Goal: Task Accomplishment & Management: Complete application form

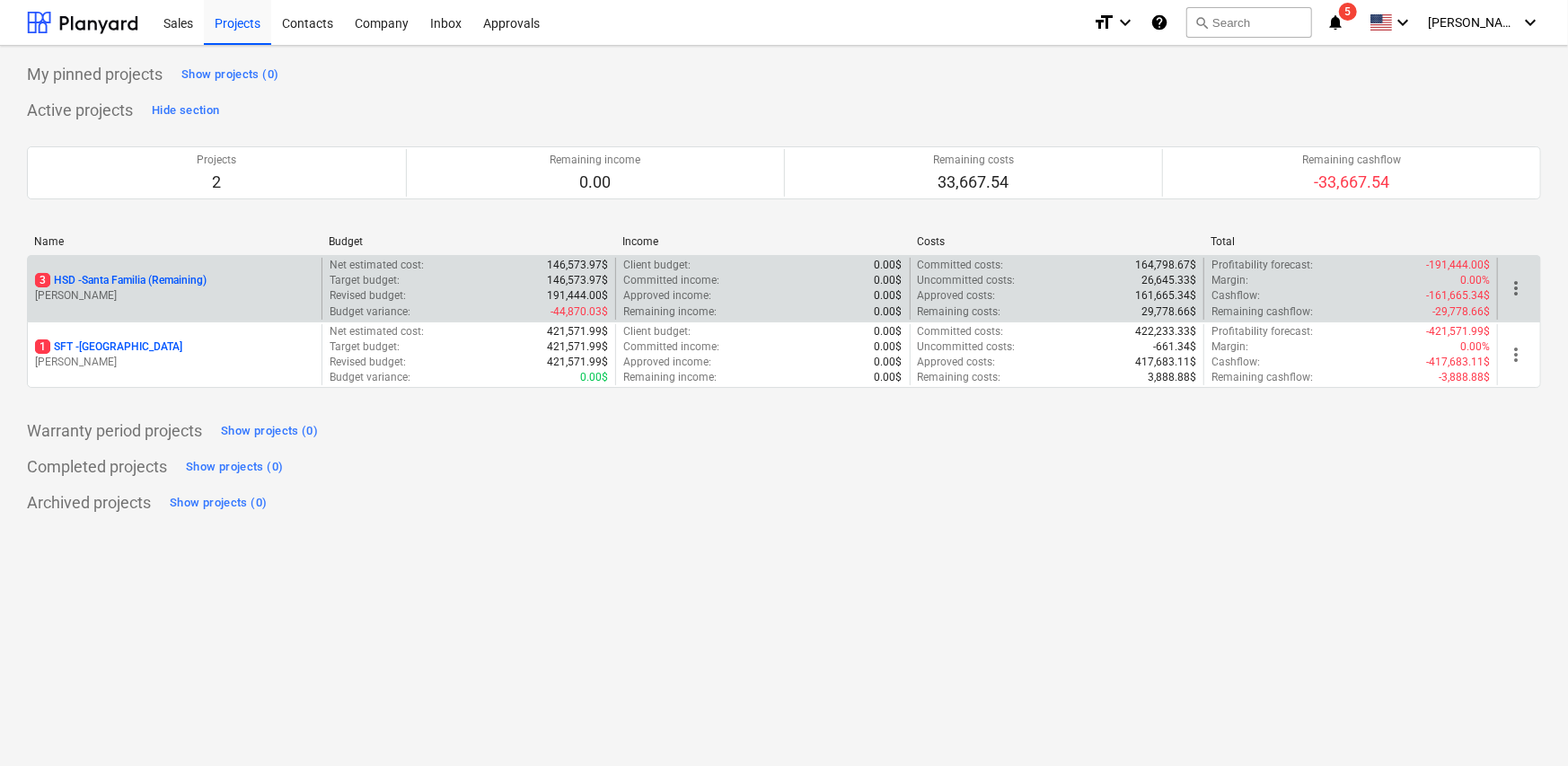
click at [223, 302] on p "[PERSON_NAME]" at bounding box center [175, 296] width 280 height 15
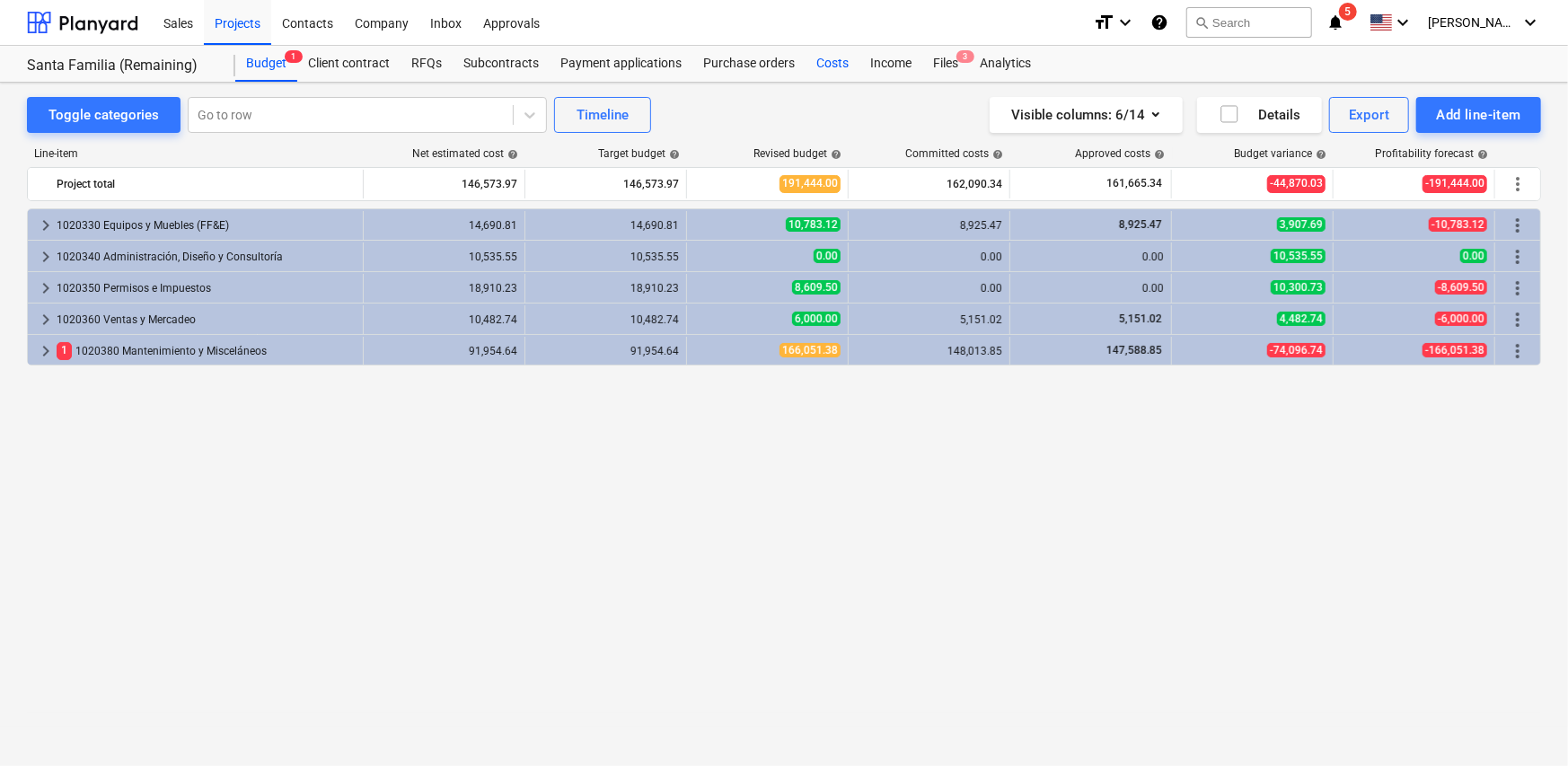
click at [839, 59] on div "Costs" at bounding box center [833, 64] width 53 height 36
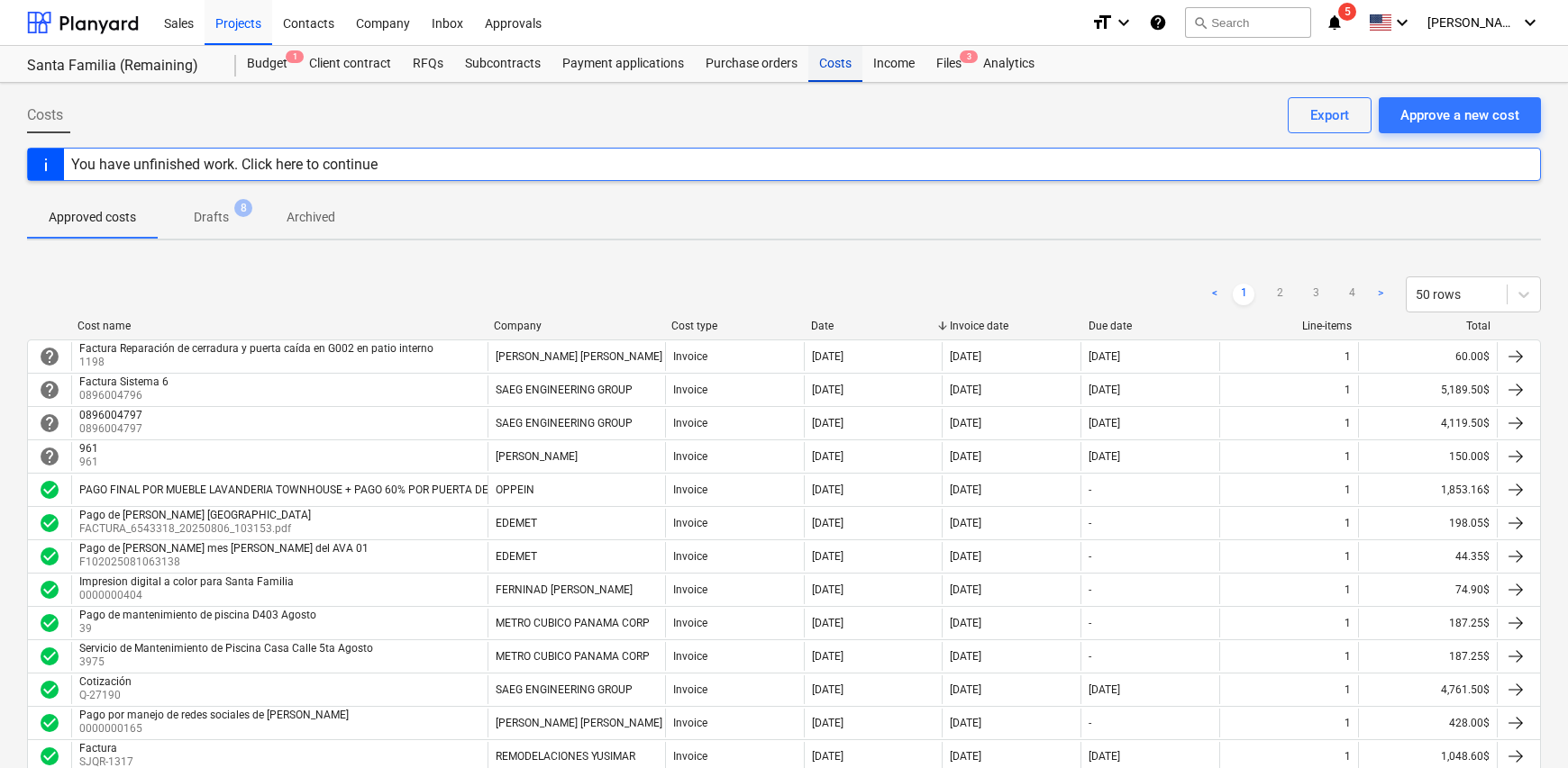
click at [840, 66] on div "Costs" at bounding box center [835, 64] width 54 height 36
click at [1416, 111] on div "Approve a new cost" at bounding box center [1460, 115] width 119 height 23
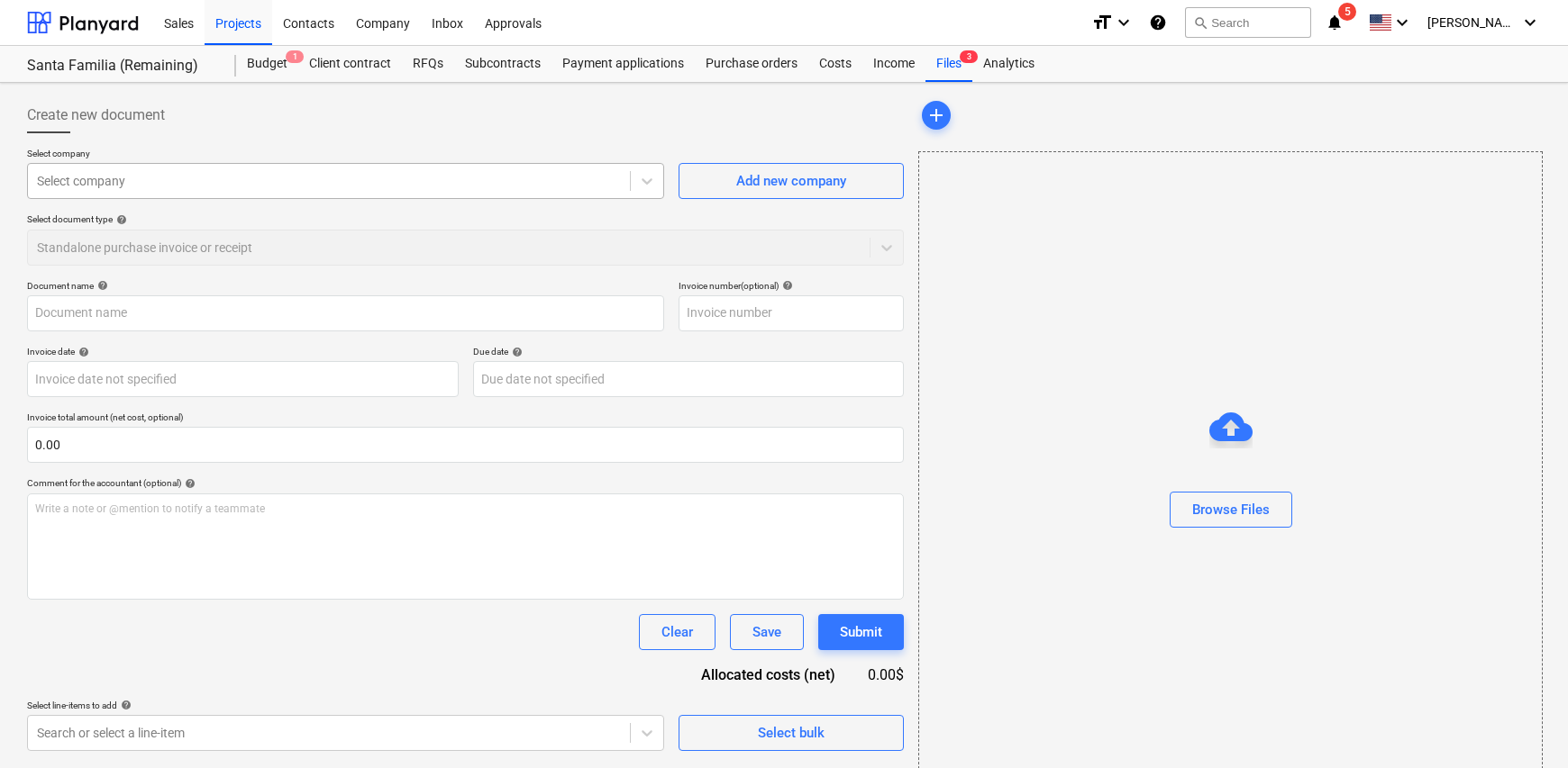
click at [129, 189] on div at bounding box center [330, 181] width 584 height 18
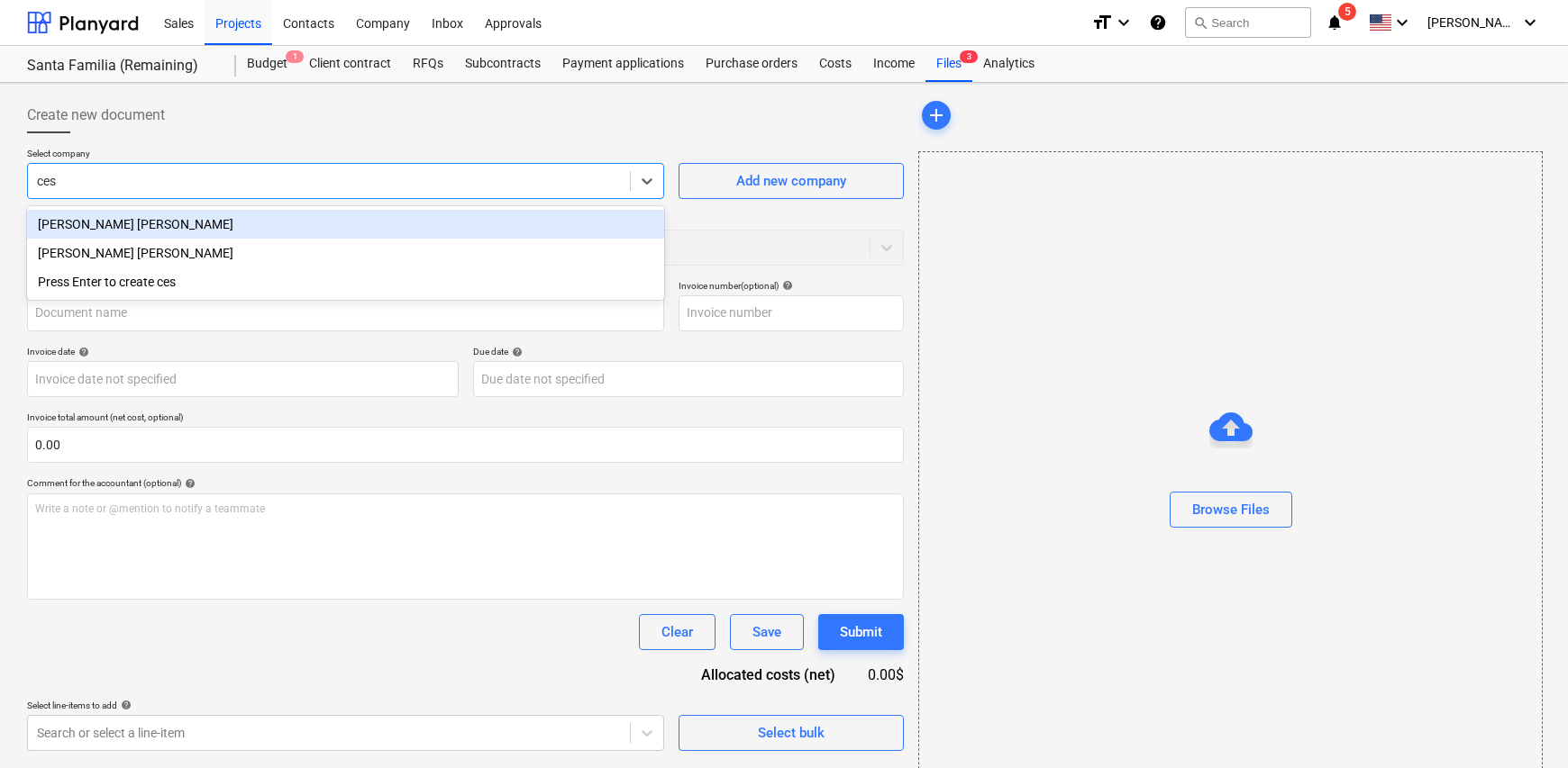
type input "cesa"
click at [194, 230] on div "[PERSON_NAME] [PERSON_NAME]" at bounding box center [345, 224] width 637 height 29
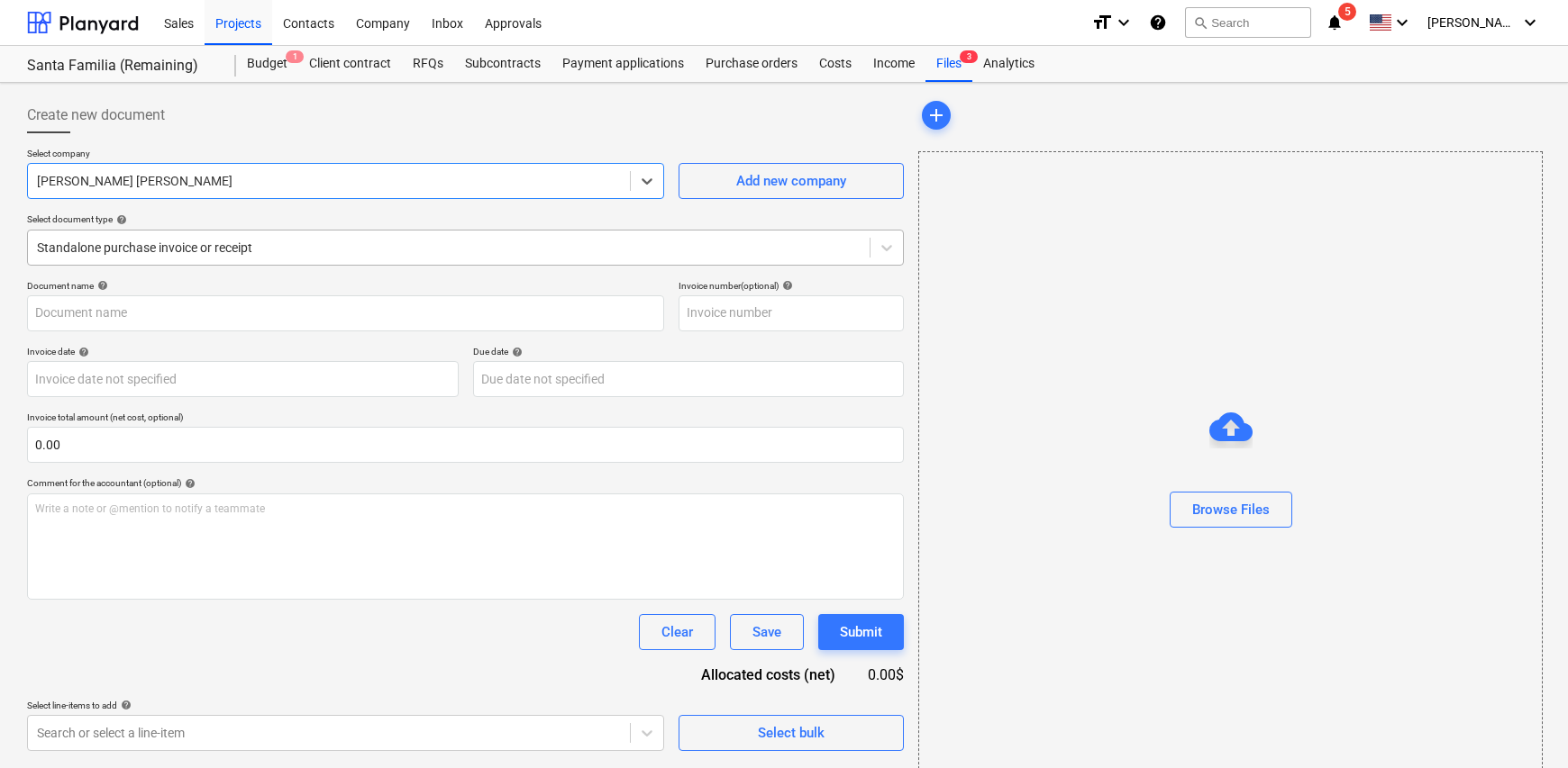
click at [275, 247] on div at bounding box center [449, 247] width 824 height 18
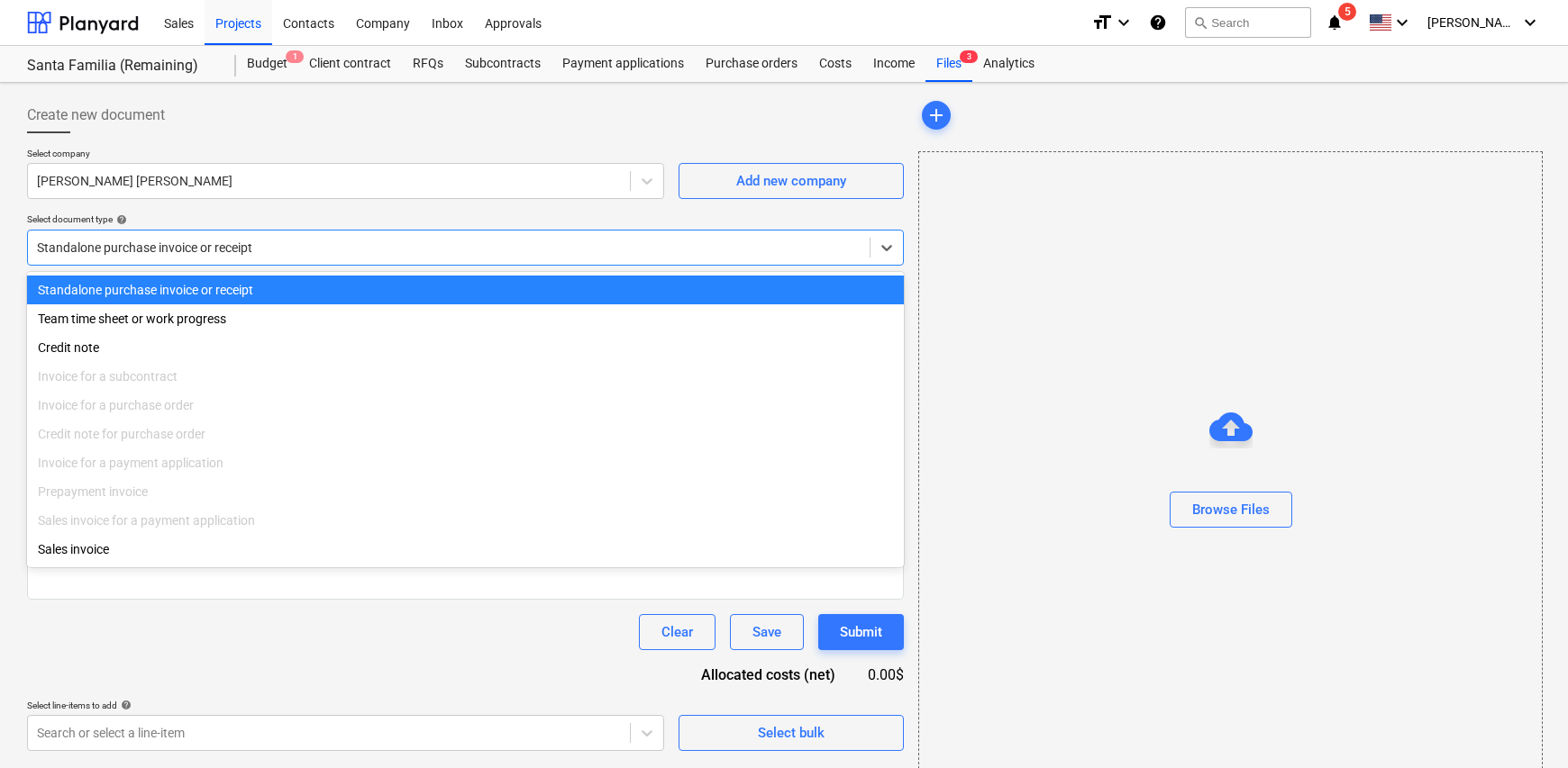
click at [263, 294] on div "Standalone purchase invoice or receipt" at bounding box center [465, 290] width 876 height 29
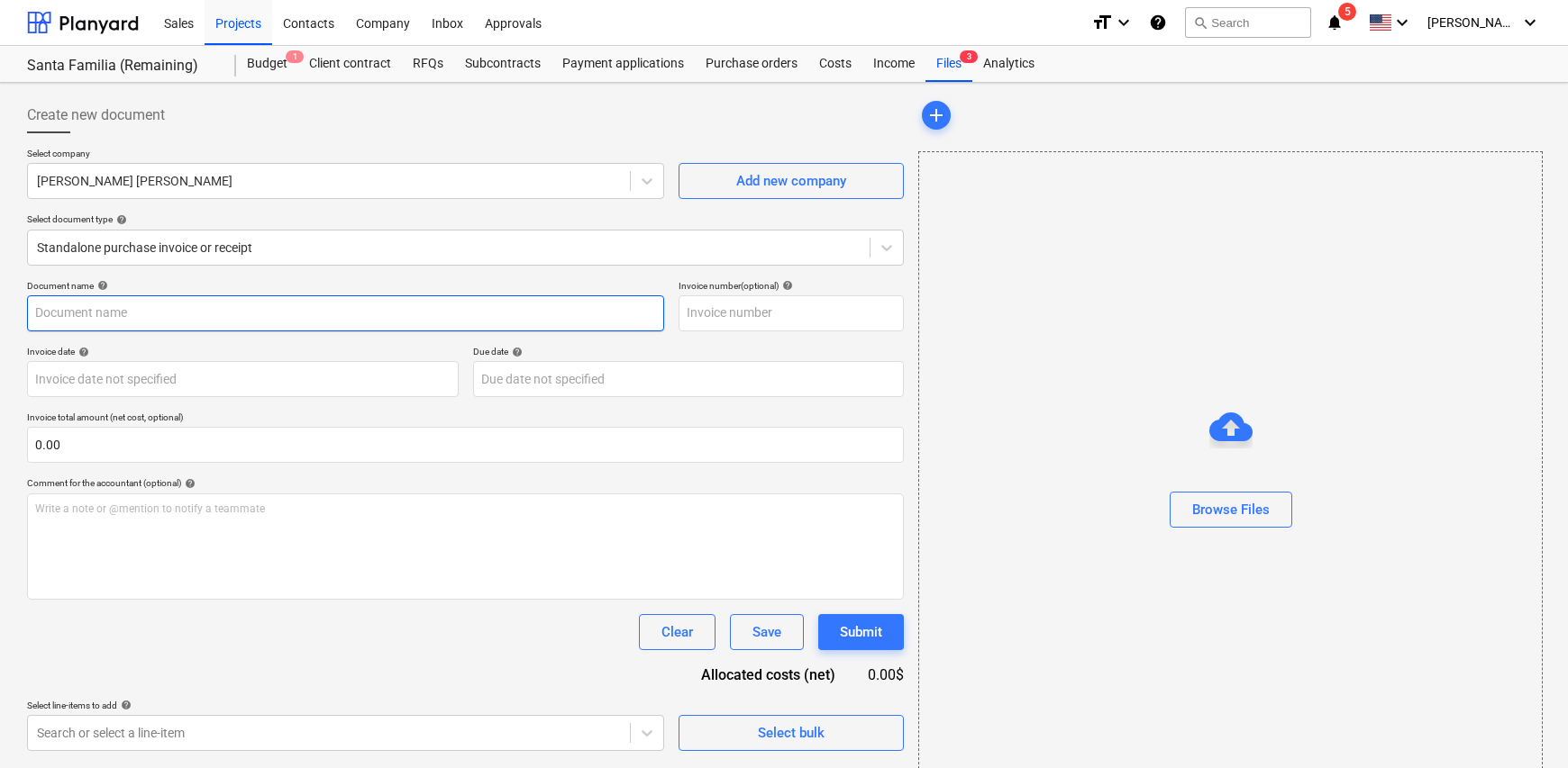
click at [327, 307] on input "text" at bounding box center [345, 314] width 637 height 36
click at [1261, 515] on div "Browse Files" at bounding box center [1231, 509] width 78 height 23
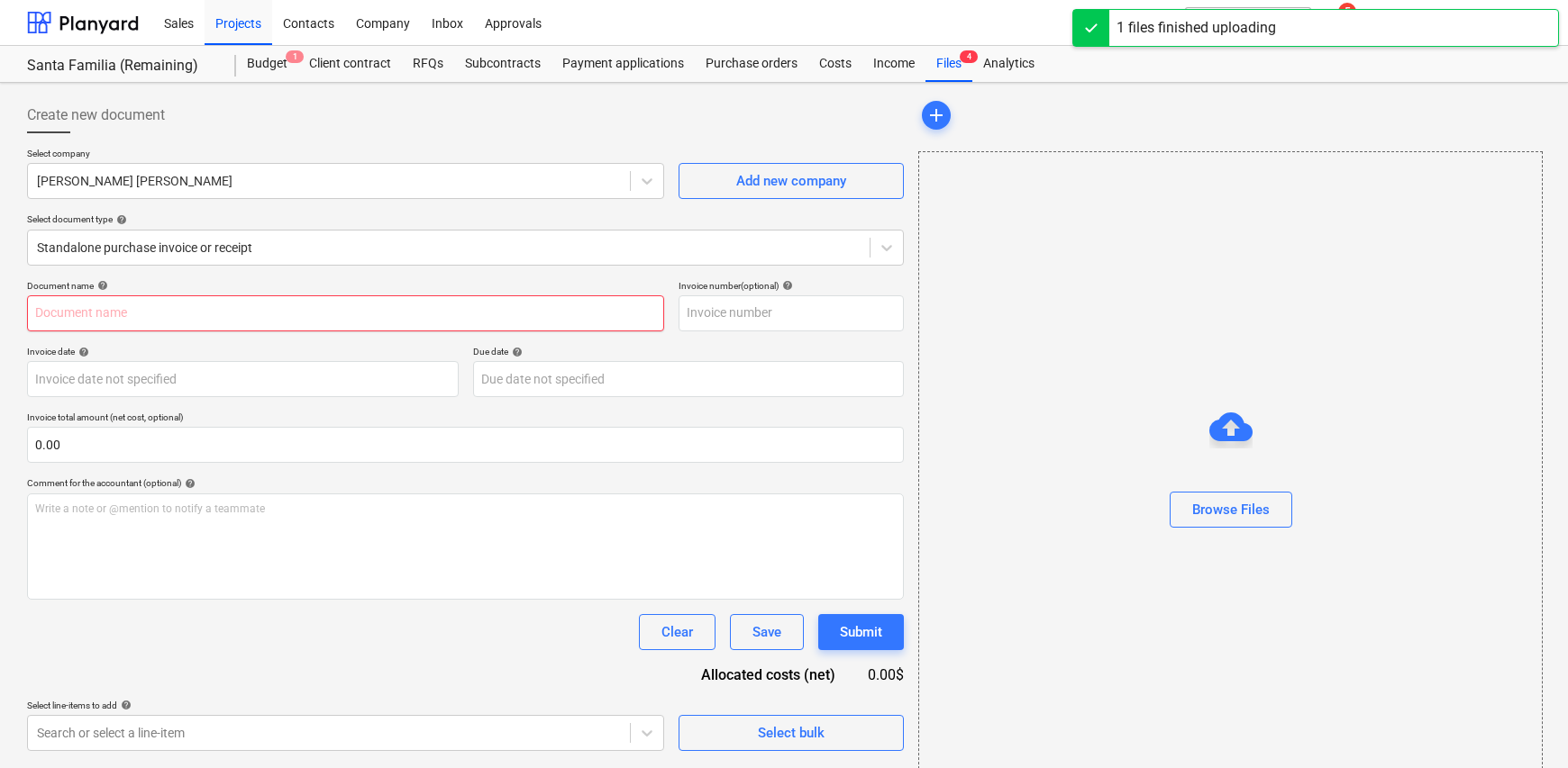
type input "FE-20250000001065109769.pdf"
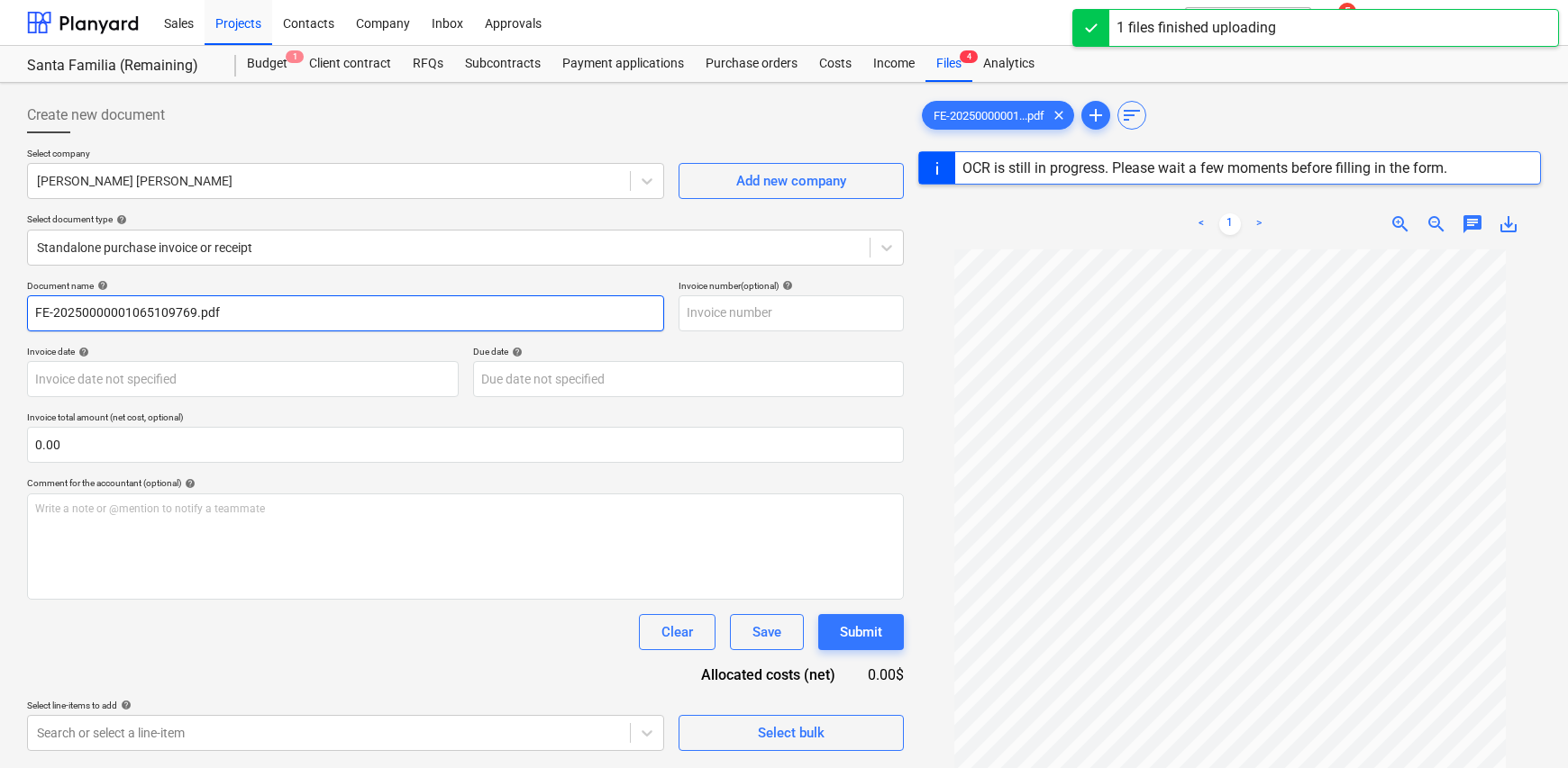
drag, startPoint x: 316, startPoint y: 321, endPoint x: -134, endPoint y: 316, distance: 450.0
click at [0, 316] on html "Sales Projects Contacts Company Inbox Approvals format_size keyboard_arrow_down…" at bounding box center [784, 384] width 1568 height 768
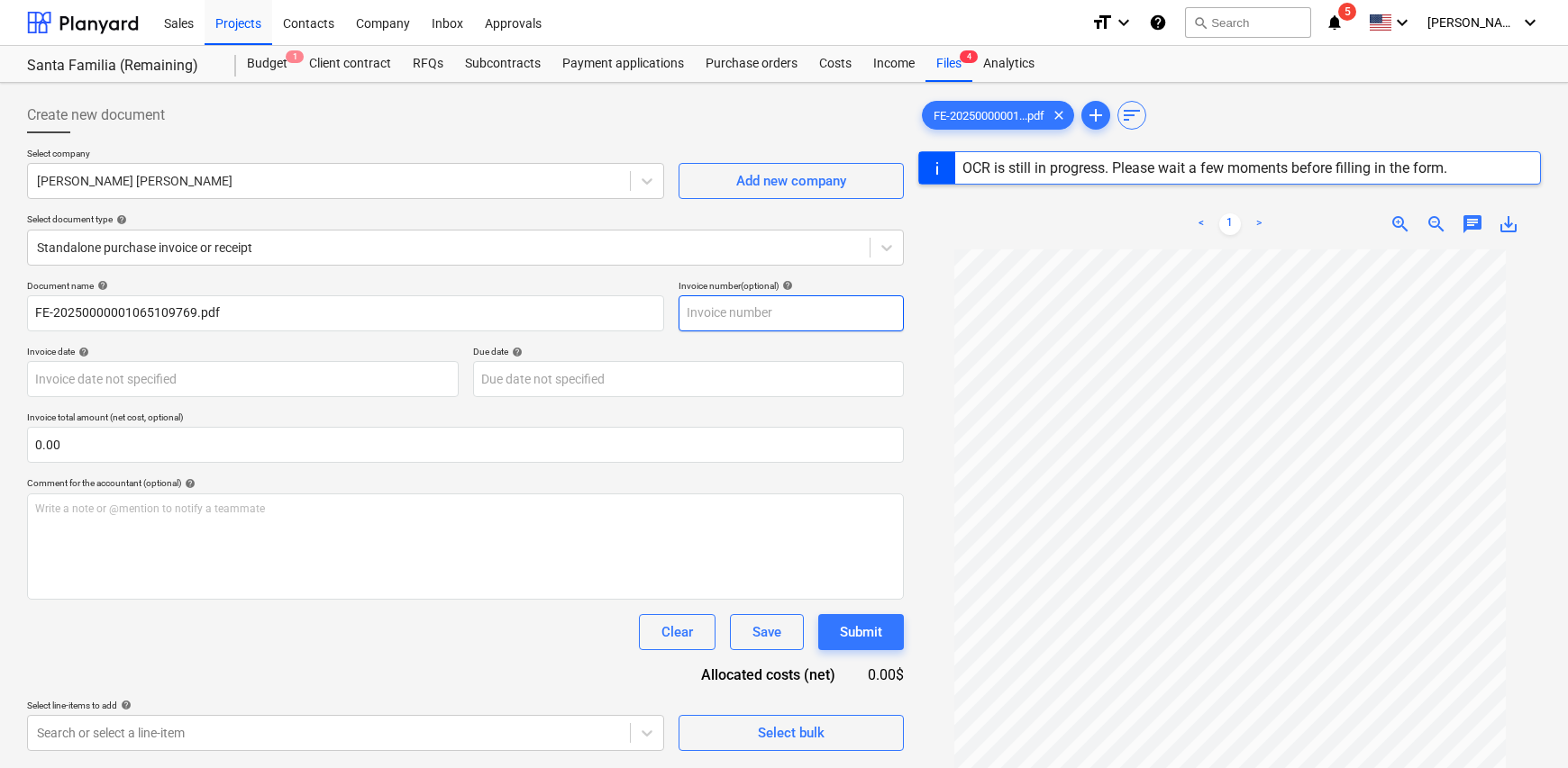
click at [729, 313] on input "text" at bounding box center [790, 314] width 225 height 36
paste input "FE-20250000001065109769.pdf"
type input "FE-20250000001065109769"
click at [34, 310] on input "FE-20250000001065109769.pdf" at bounding box center [345, 314] width 637 height 36
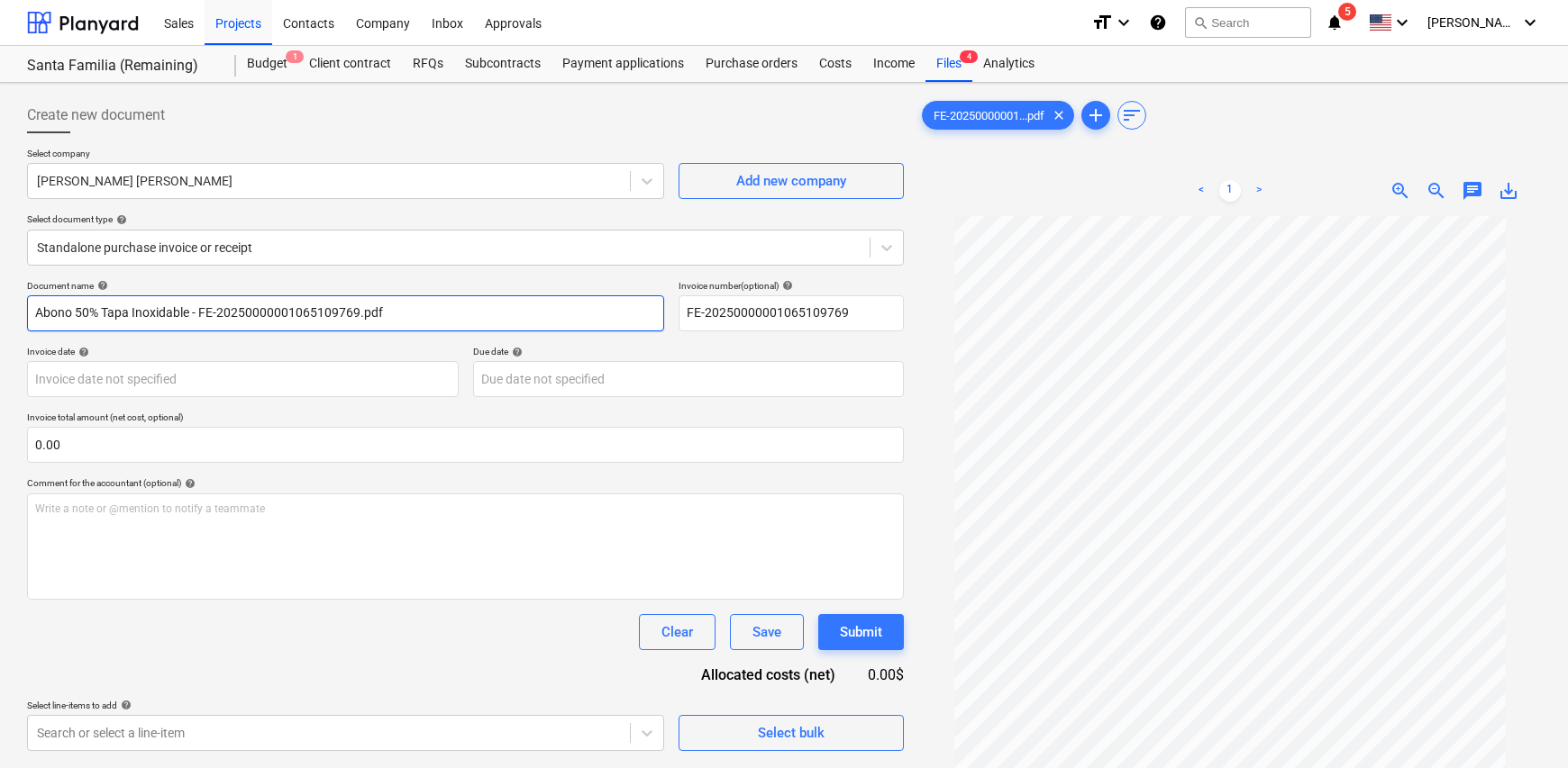
type input "Abono 50% Tapa Inoxidable - FE-20250000001065109769.pdf"
click at [133, 398] on div "Document name help Abono 50% Tapa Inoxidable - FE-20250000001065109769.pdf Invo…" at bounding box center [465, 516] width 876 height 471
click at [119, 387] on body "Sales Projects Contacts Company Inbox Approvals format_size keyboard_arrow_down…" at bounding box center [784, 384] width 1568 height 768
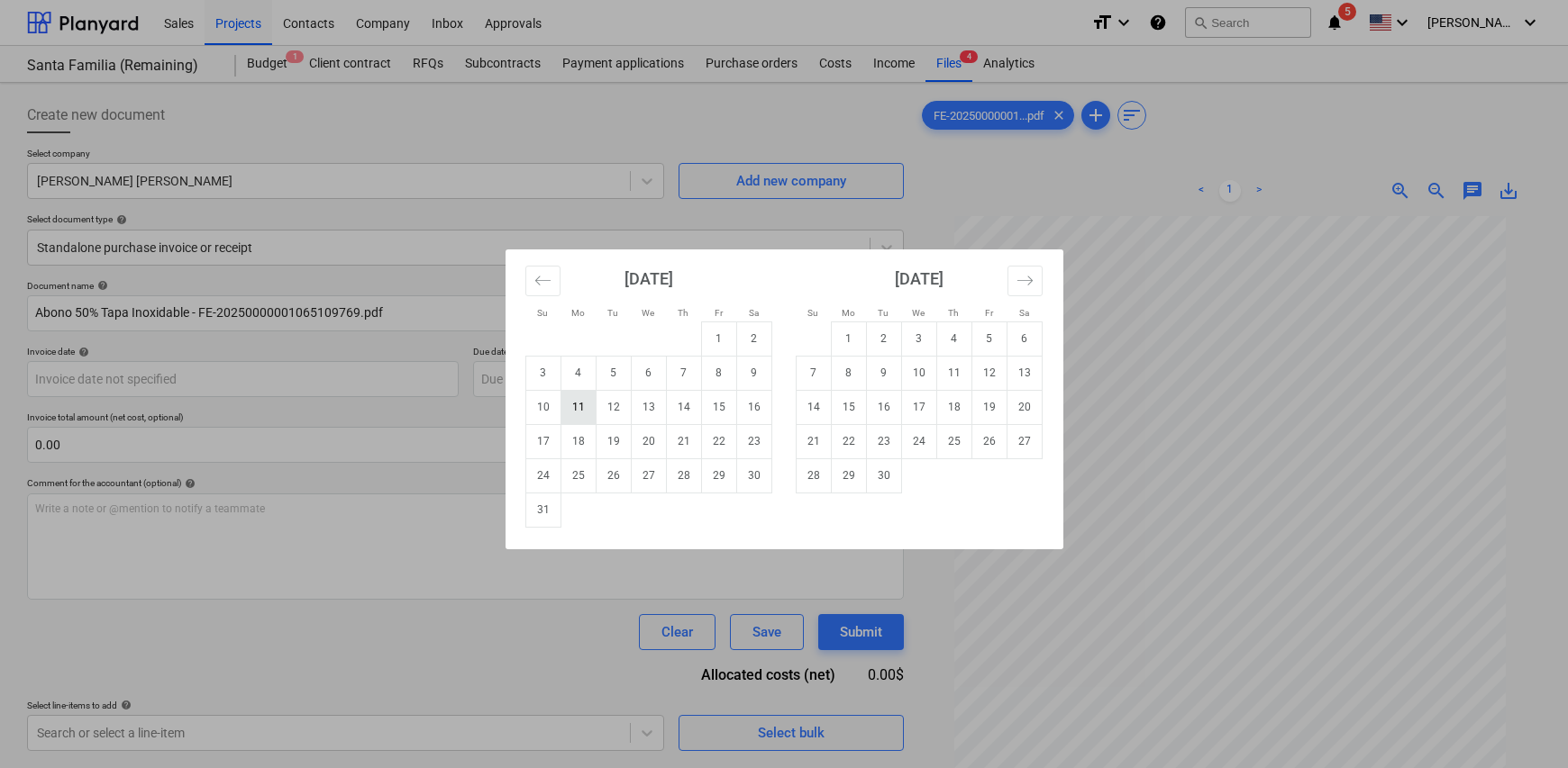
click at [575, 411] on td "11" at bounding box center [578, 407] width 35 height 34
type input "[DATE]"
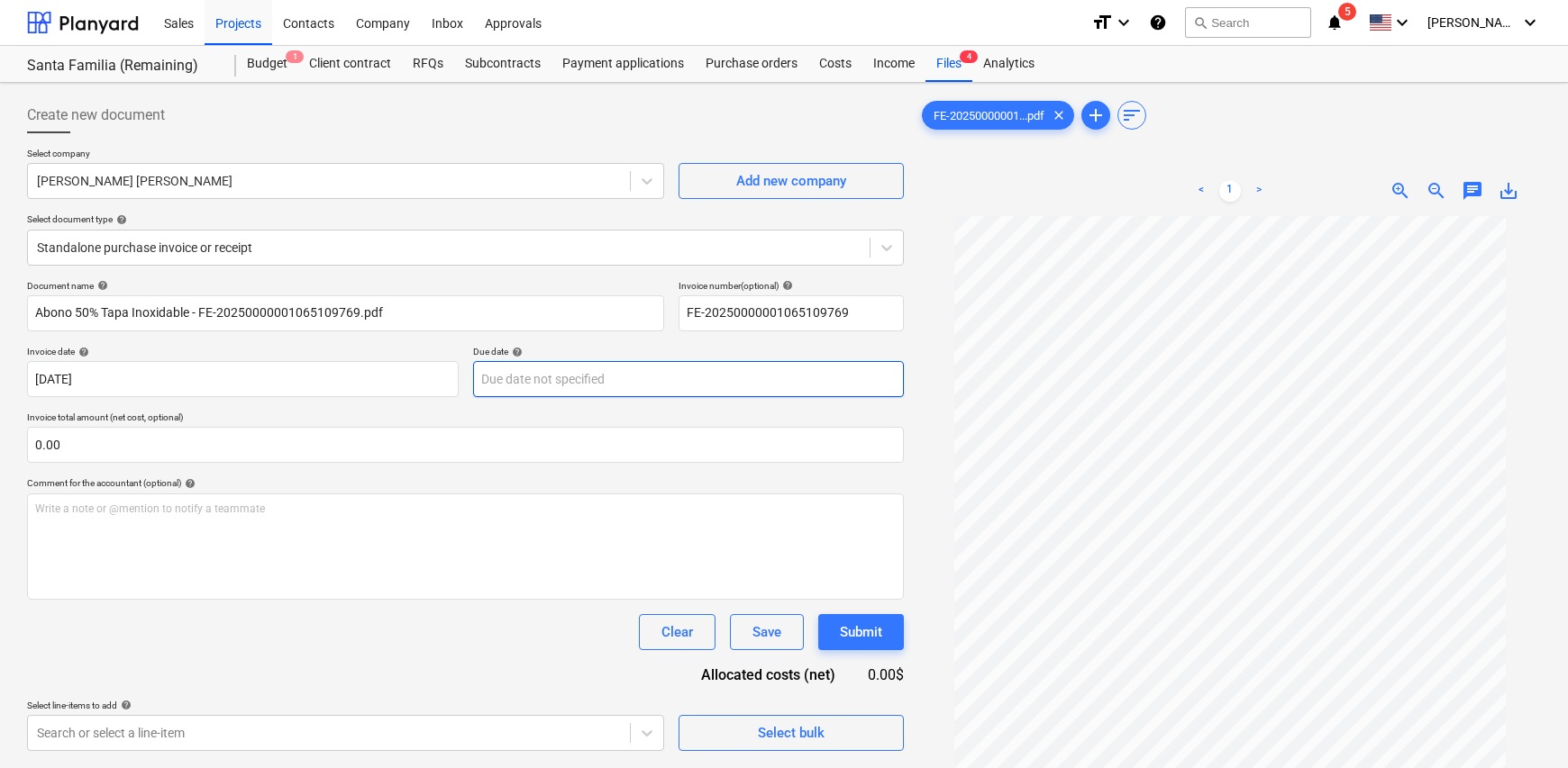
click at [590, 384] on body "Sales Projects Contacts Company Inbox Approvals format_size keyboard_arrow_down…" at bounding box center [784, 384] width 1568 height 768
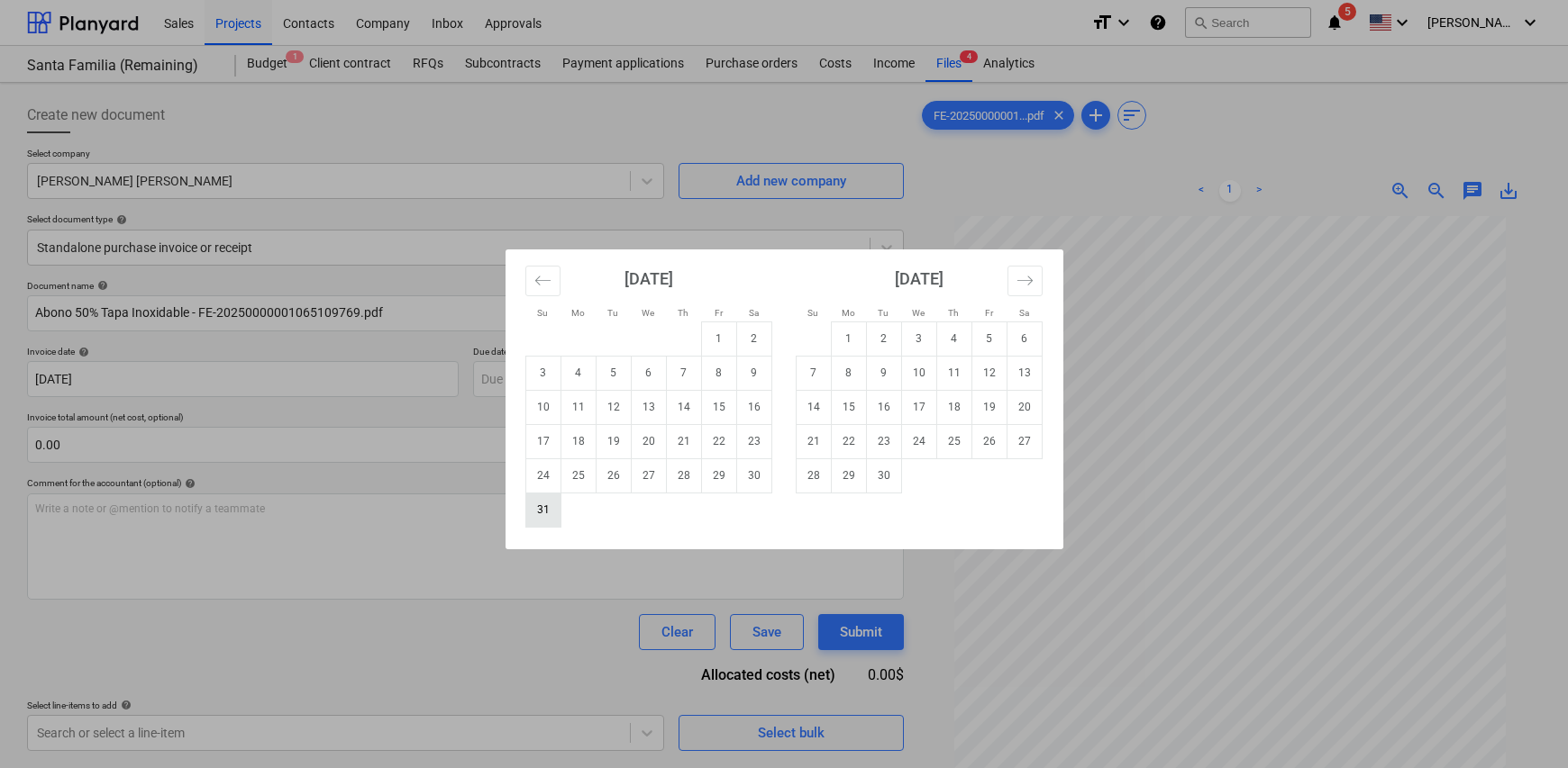
click at [547, 509] on td "31" at bounding box center [542, 510] width 35 height 34
type input "[DATE]"
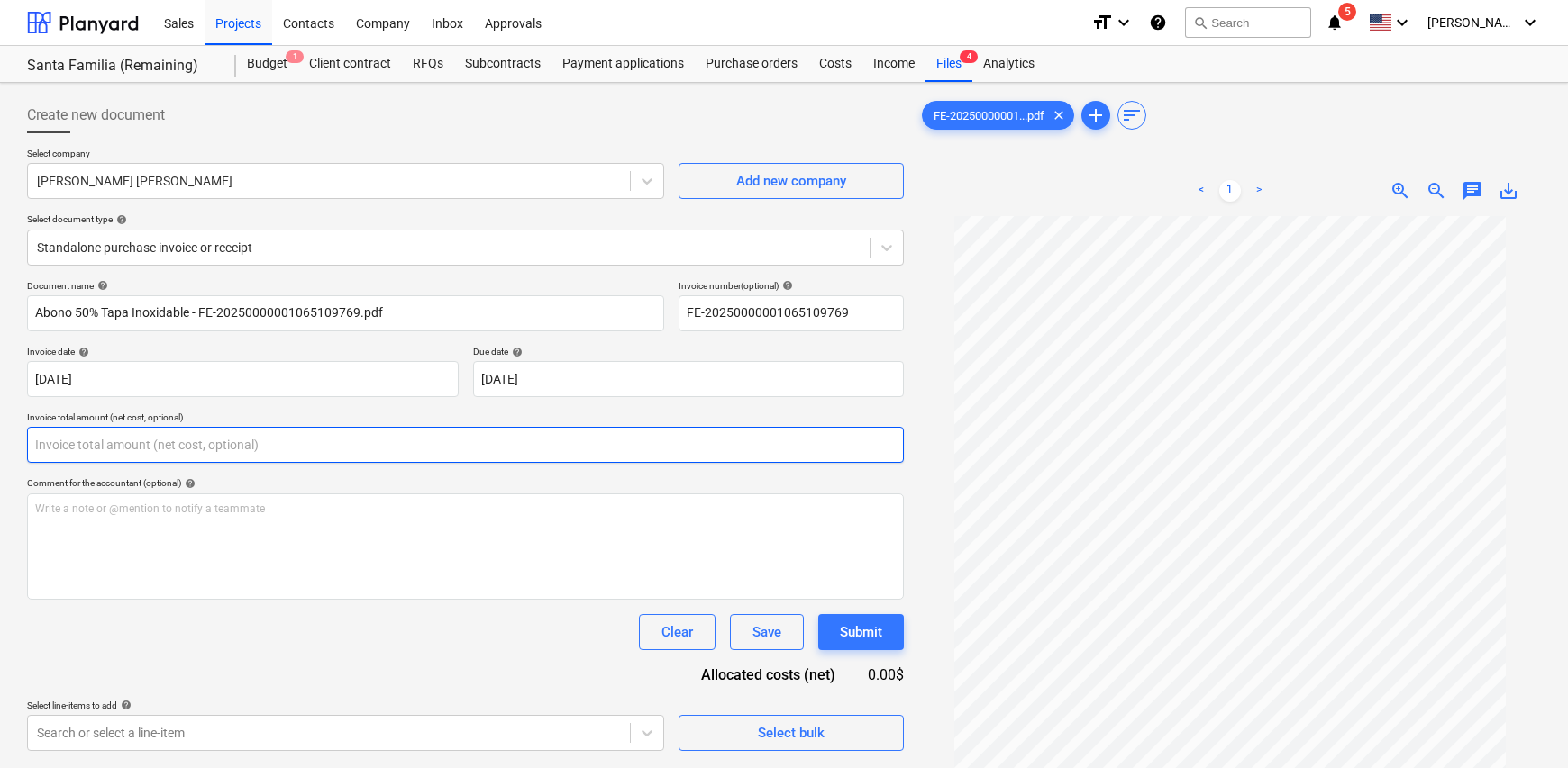
click at [133, 440] on input "text" at bounding box center [465, 445] width 876 height 36
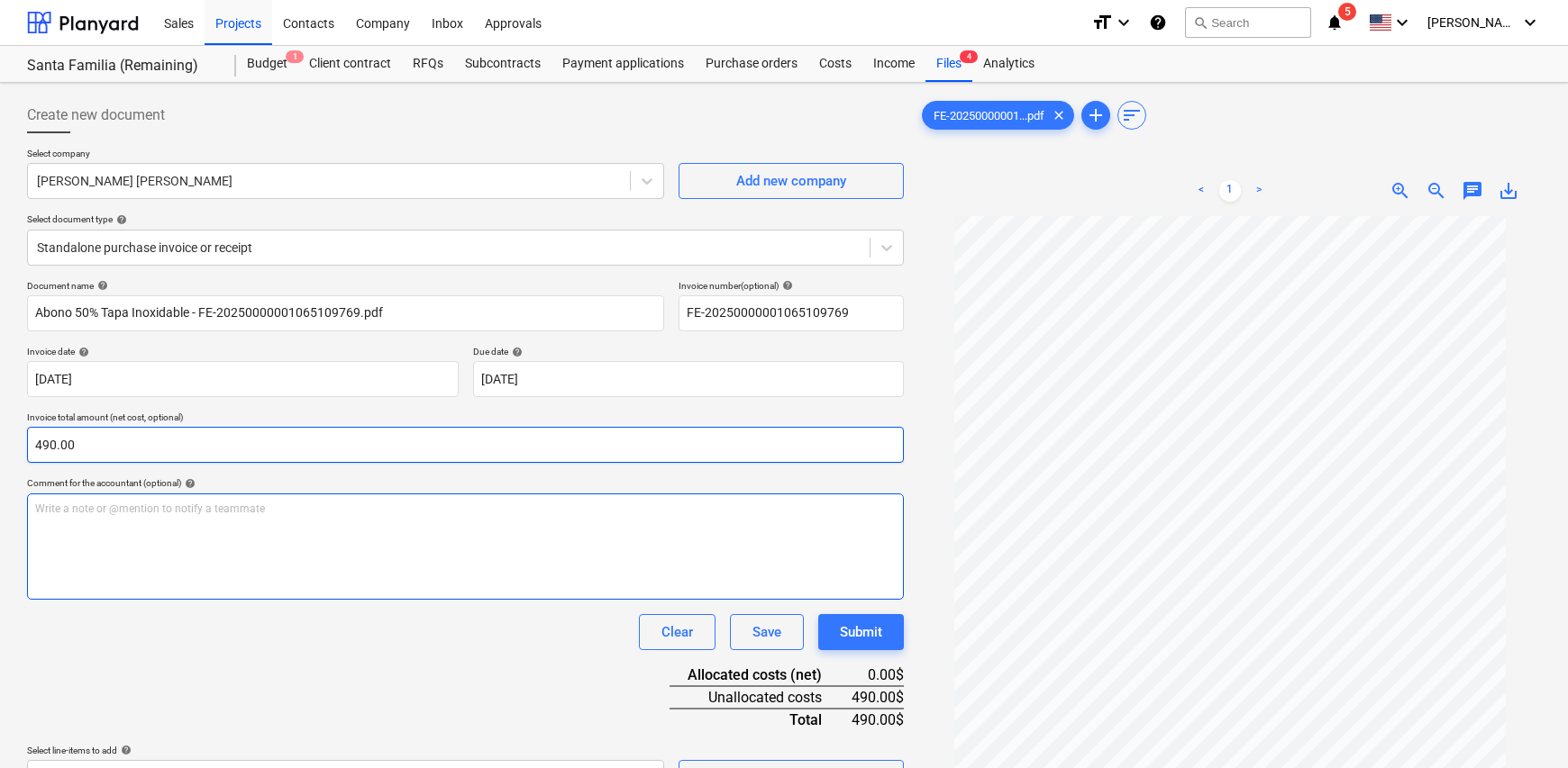
type input "490.00"
click at [284, 522] on div "Write a note or @mention to notify a teammate [PERSON_NAME]" at bounding box center [465, 546] width 876 height 106
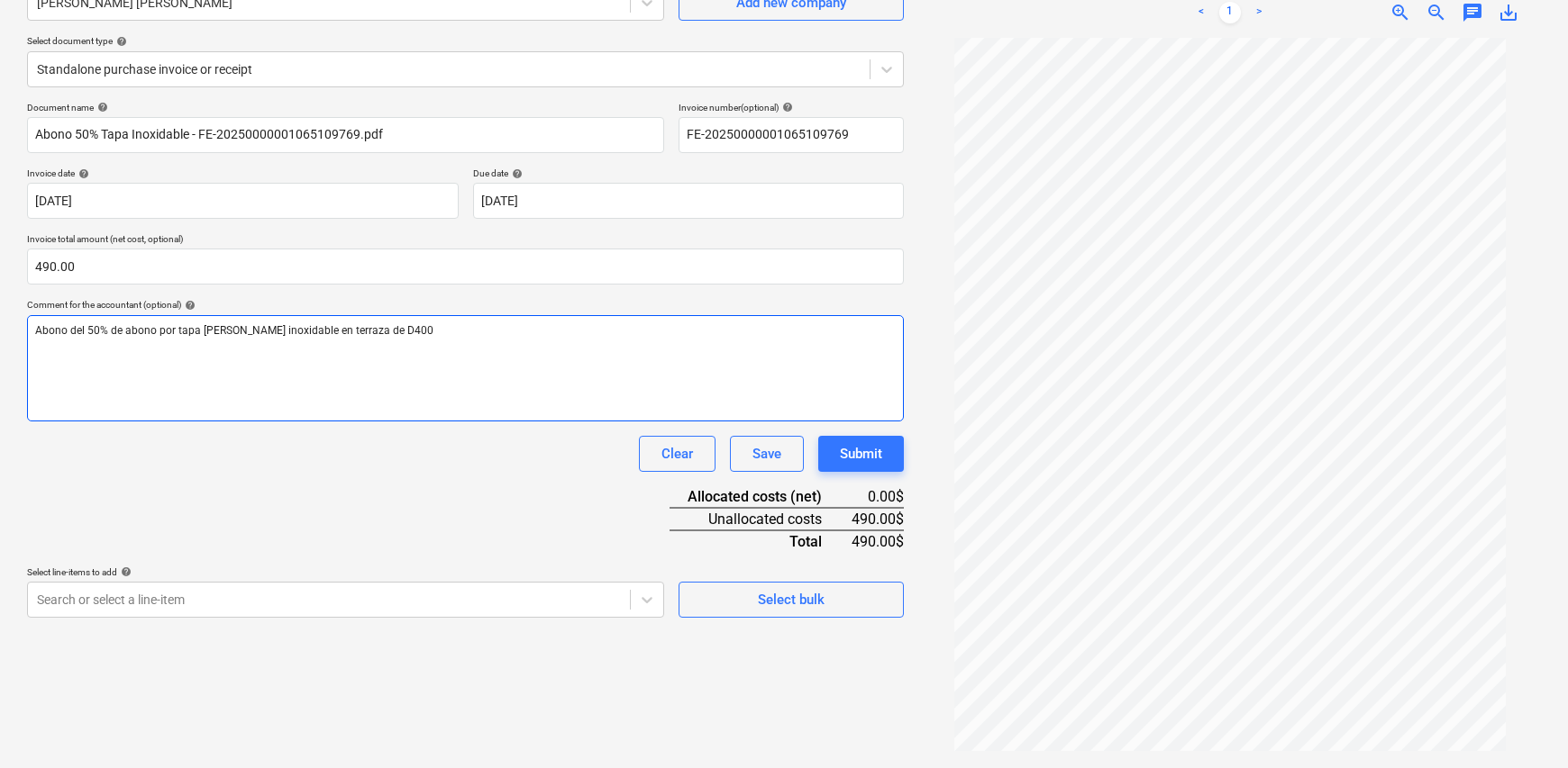
scroll to position [180, 0]
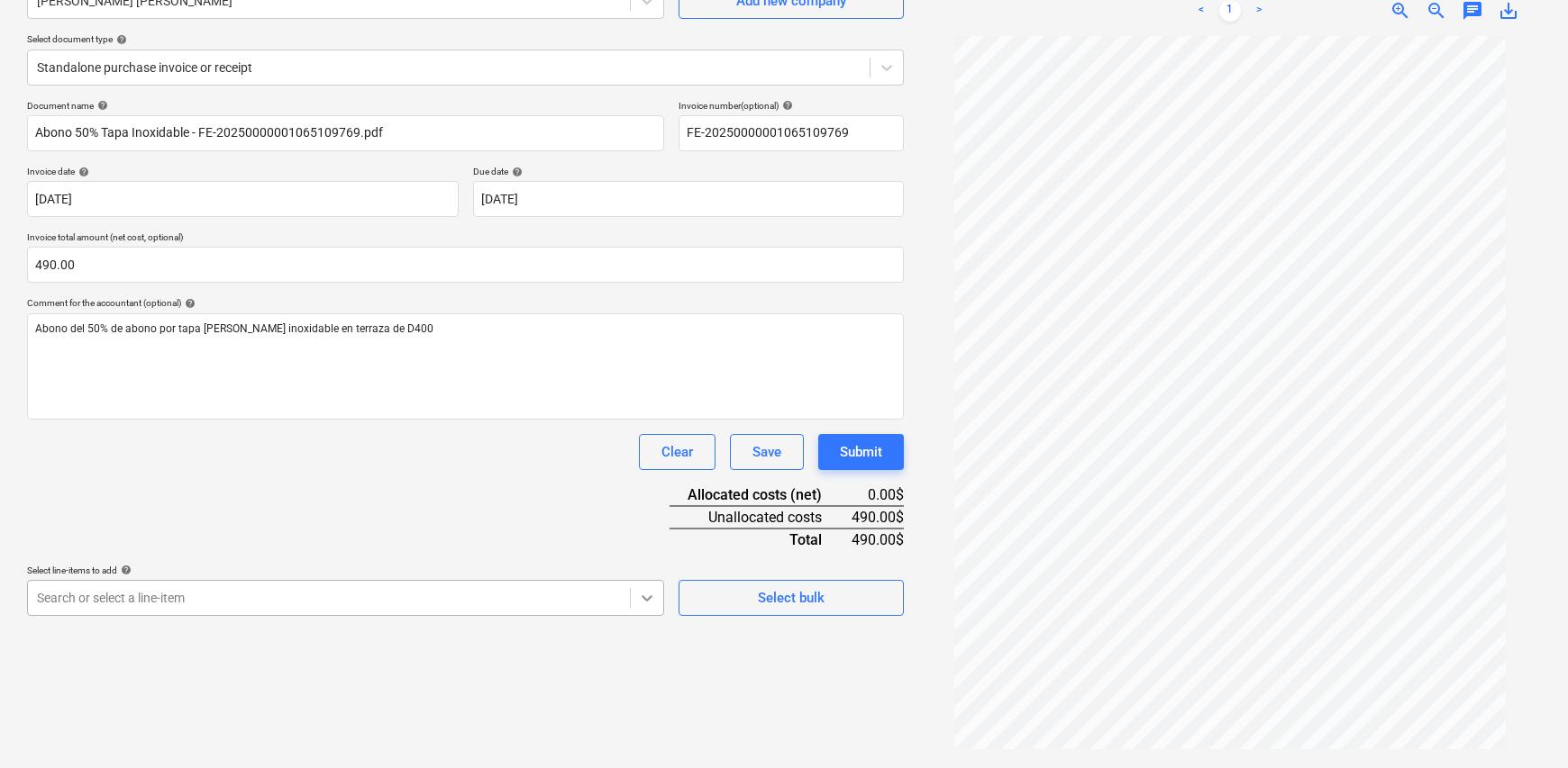
click at [646, 588] on body "Sales Projects Contacts Company Inbox Approvals format_size keyboard_arrow_down…" at bounding box center [784, 204] width 1568 height 768
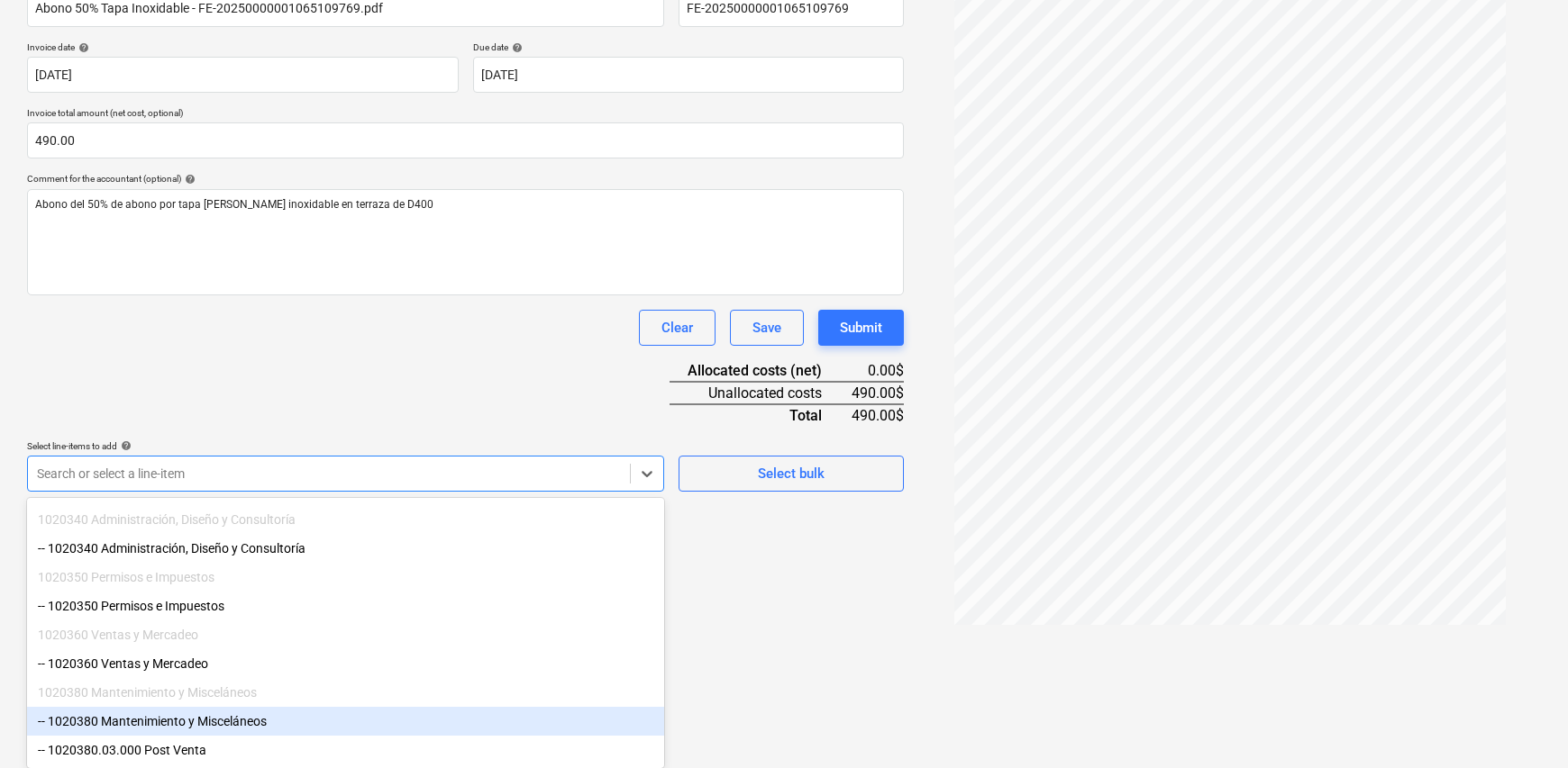
click at [279, 716] on div "-- 1020380 Mantenimiento y Misceláneos" at bounding box center [345, 721] width 637 height 29
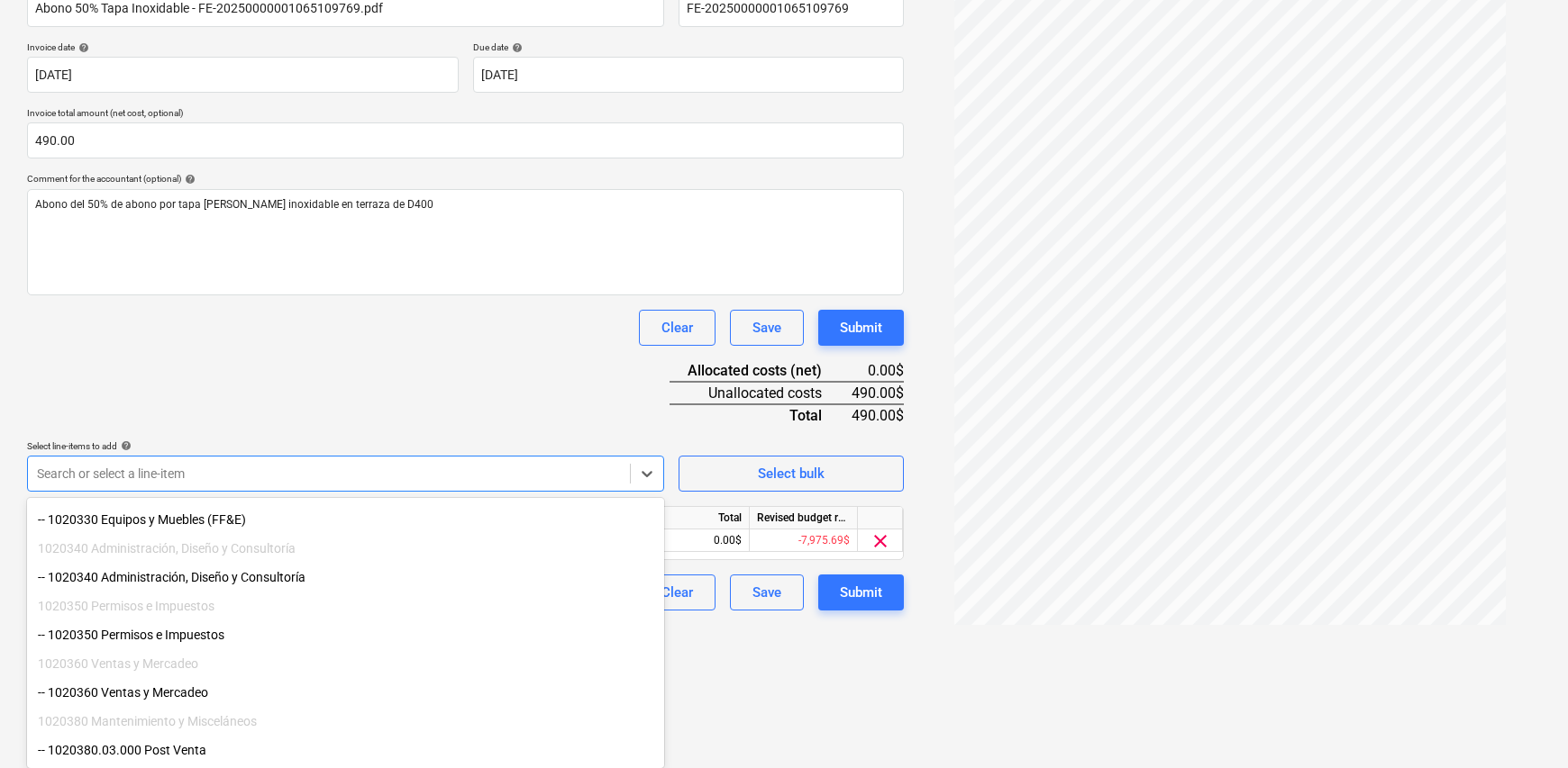
scroll to position [126, 0]
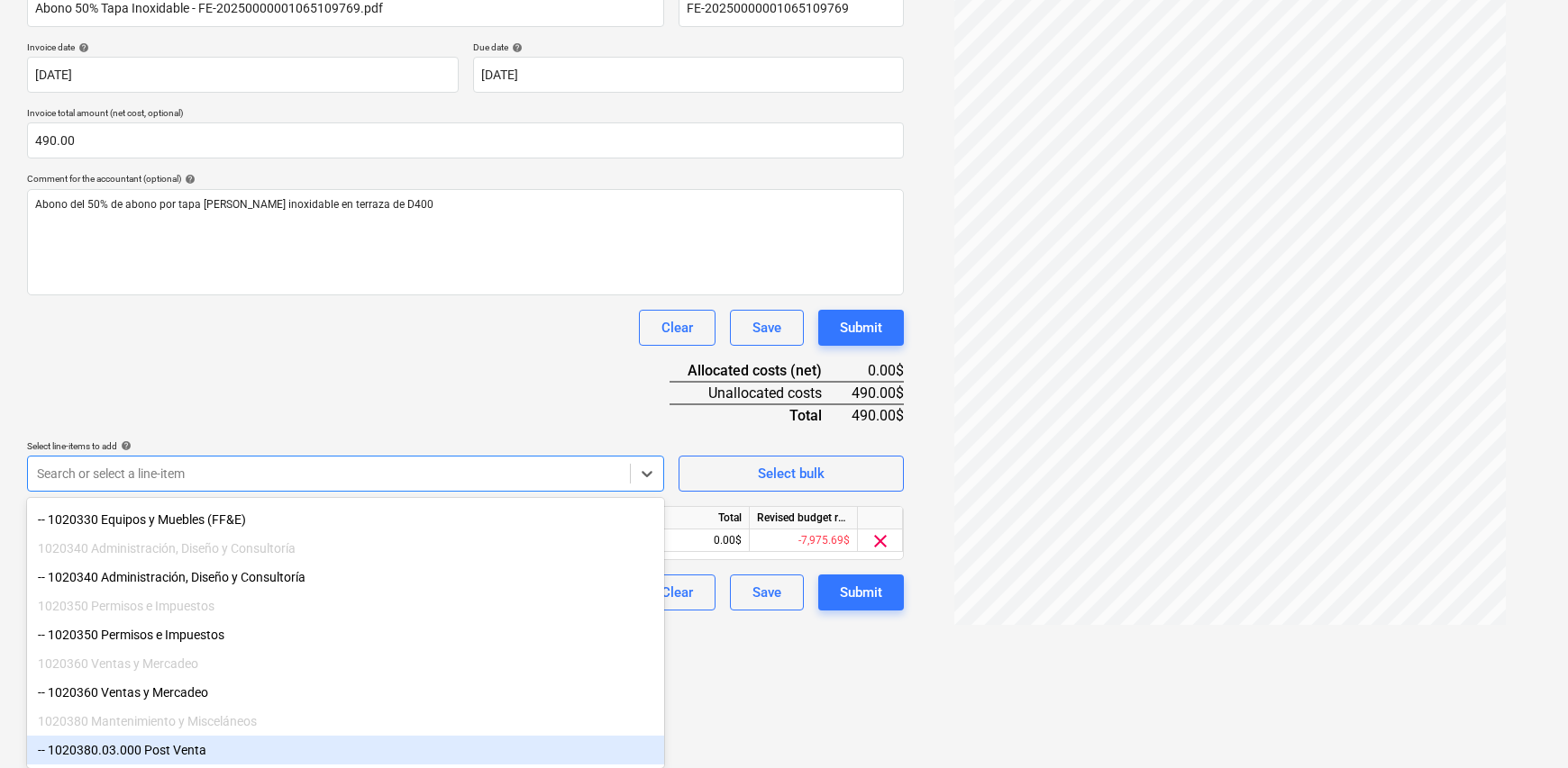
click at [197, 748] on div "-- 1020380.03.000 Post Venta" at bounding box center [345, 751] width 637 height 29
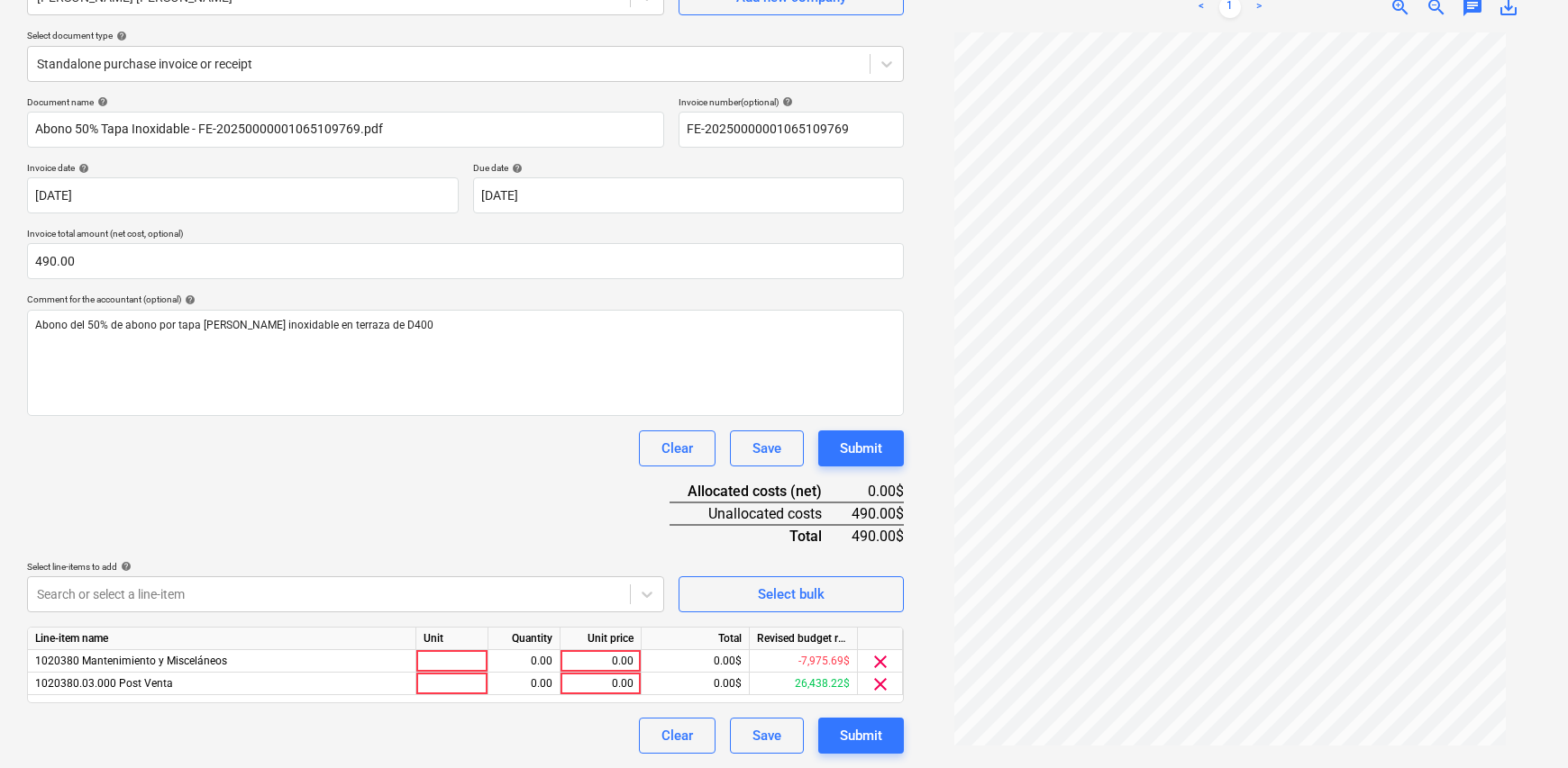
scroll to position [183, 0]
click at [852, 585] on html "Sales Projects Contacts Company Inbox Approvals format_size keyboard_arrow_down…" at bounding box center [784, 201] width 1568 height 768
click at [878, 660] on span "clear" at bounding box center [880, 663] width 22 height 22
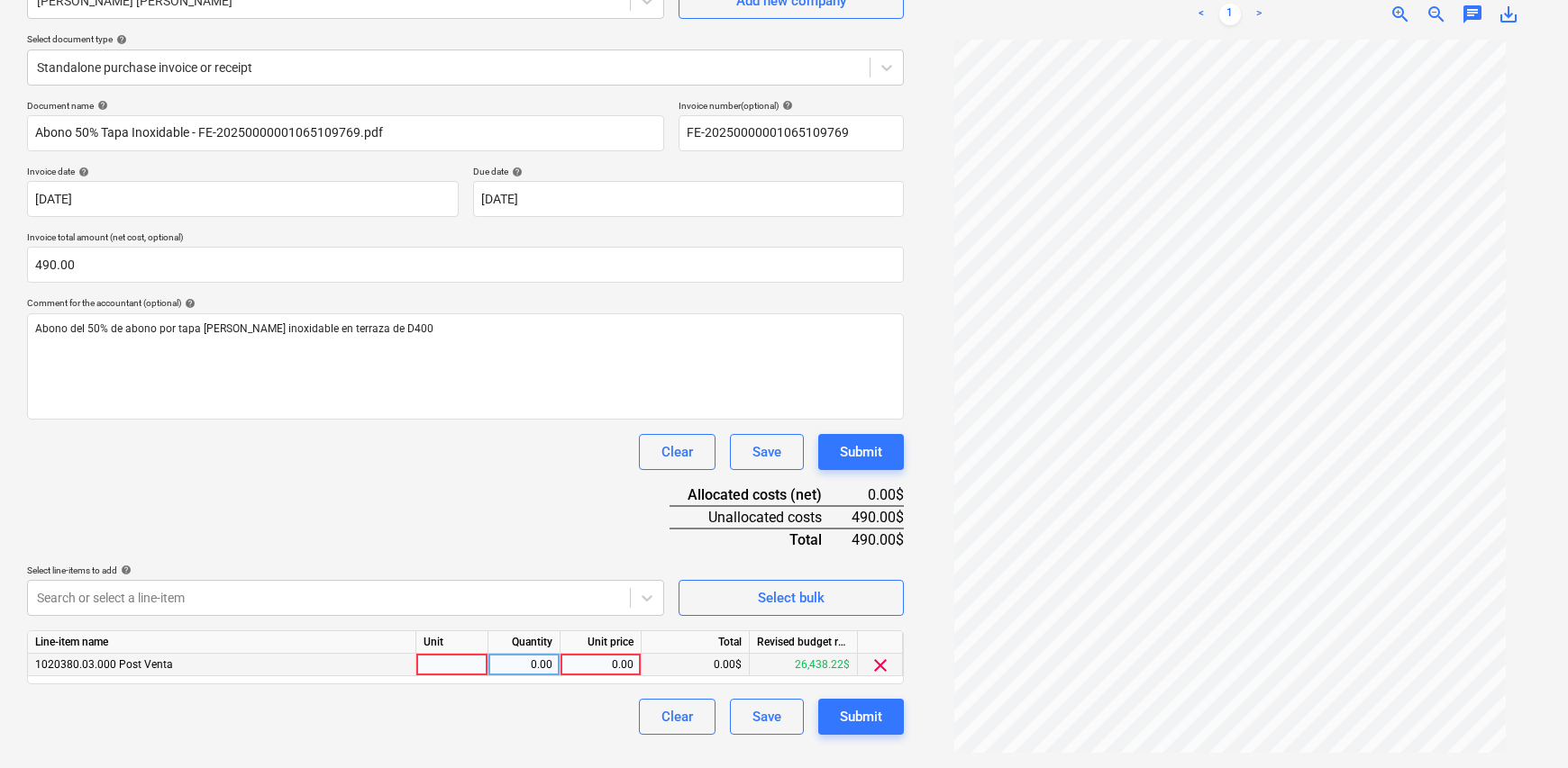
click at [449, 668] on div at bounding box center [452, 666] width 72 height 23
type input "1"
click at [517, 665] on div "0.00" at bounding box center [523, 666] width 57 height 23
type input "1"
click at [602, 665] on div "0.00" at bounding box center [601, 666] width 66 height 23
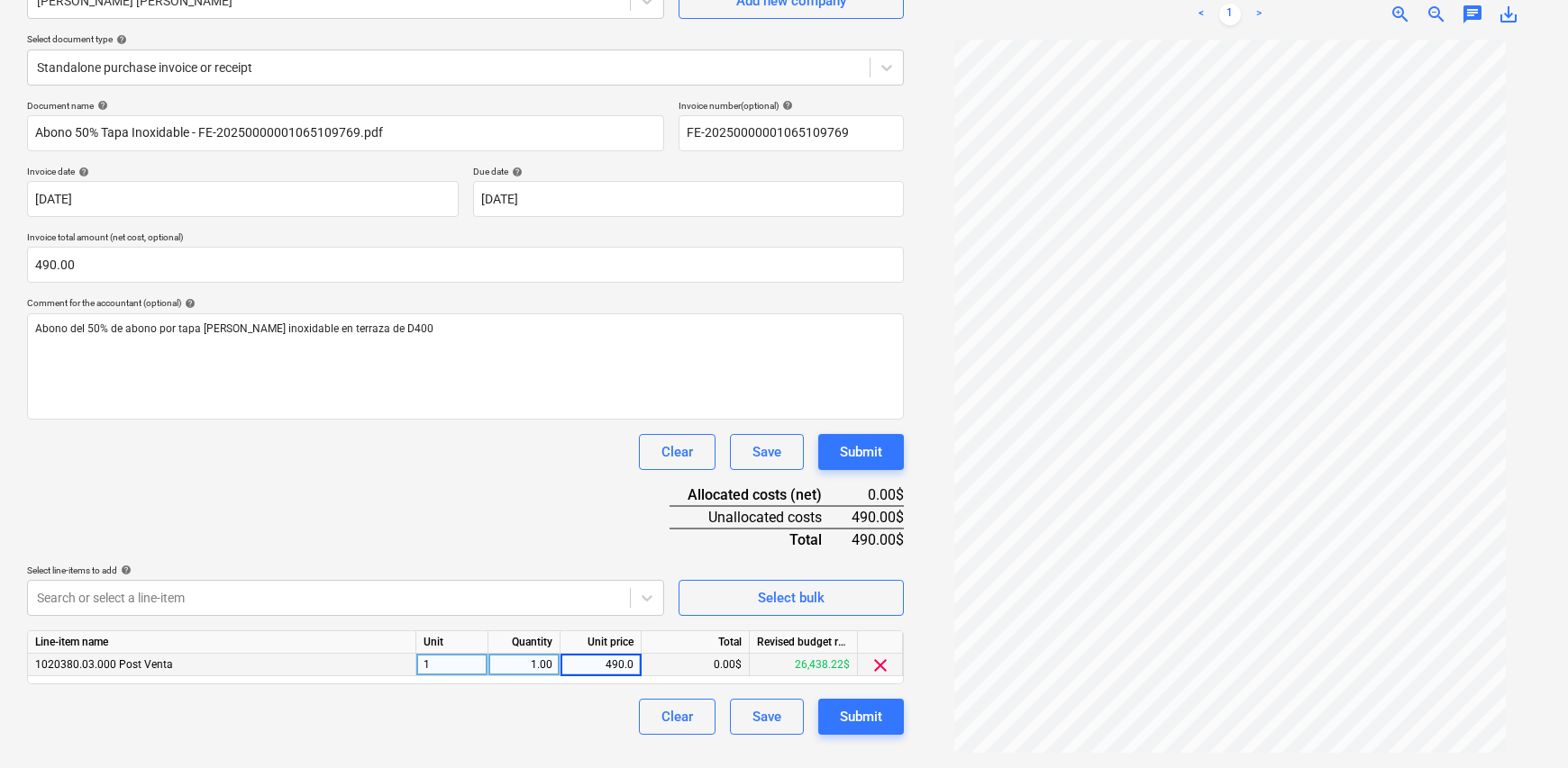
type input "490.00"
click at [549, 716] on div "Clear Save Submit" at bounding box center [465, 717] width 876 height 36
click at [875, 714] on div "Submit" at bounding box center [861, 717] width 42 height 23
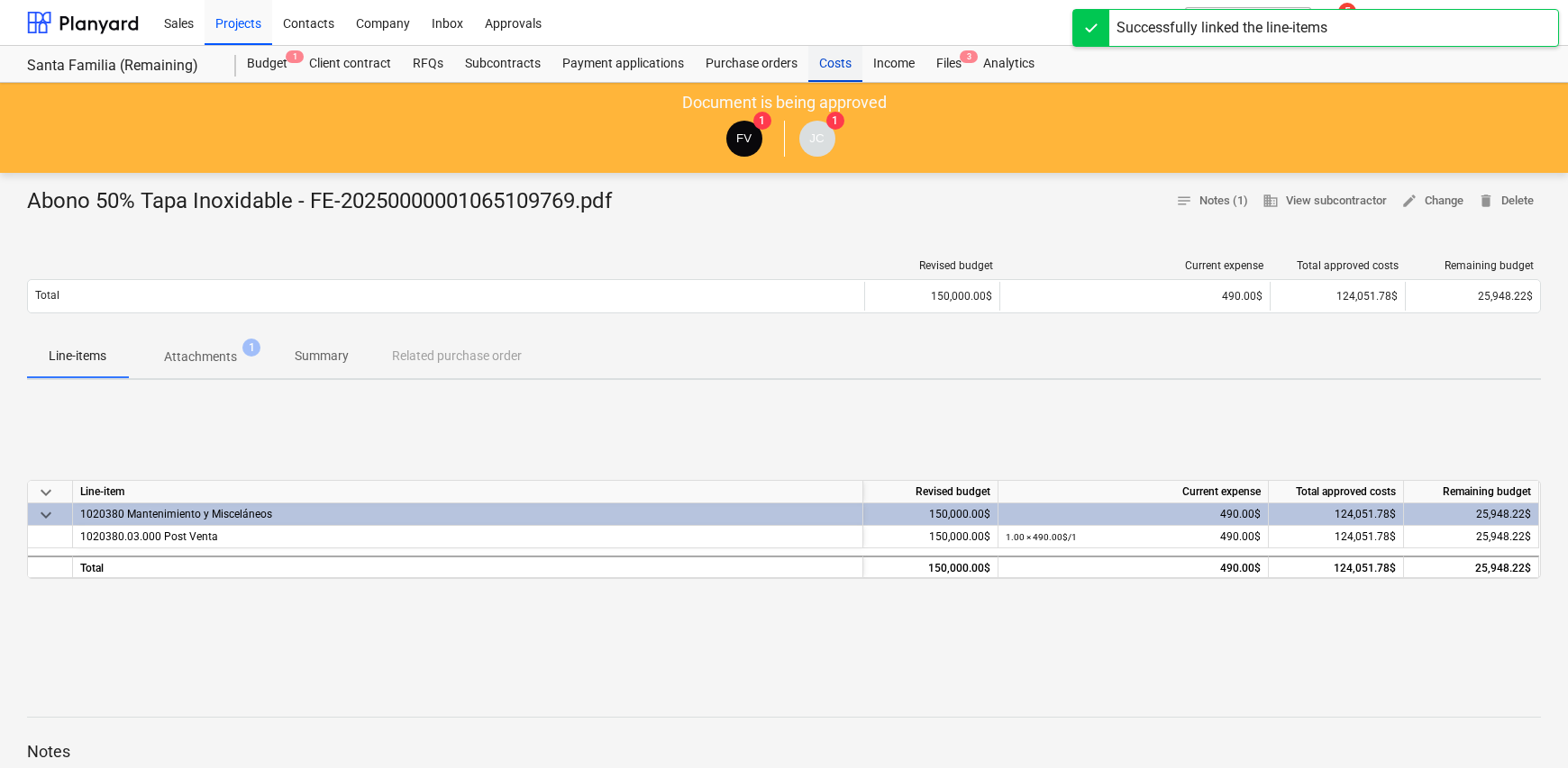
click at [834, 66] on div "Costs" at bounding box center [835, 64] width 54 height 36
